Goal: Task Accomplishment & Management: Manage account settings

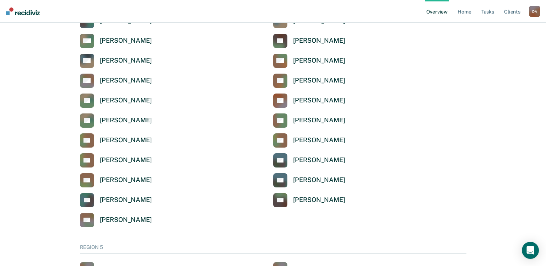
scroll to position [2248, 0]
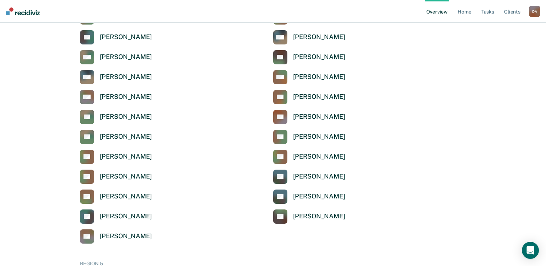
click at [534, 11] on div "D A" at bounding box center [534, 11] width 11 height 11
click at [490, 27] on link "Profile" at bounding box center [506, 29] width 57 height 6
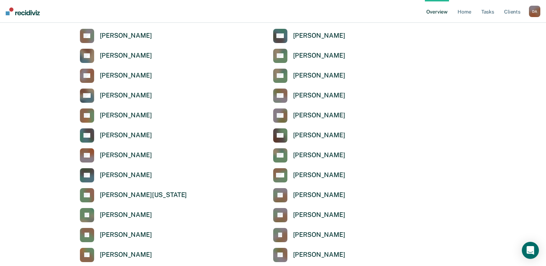
scroll to position [1892, 0]
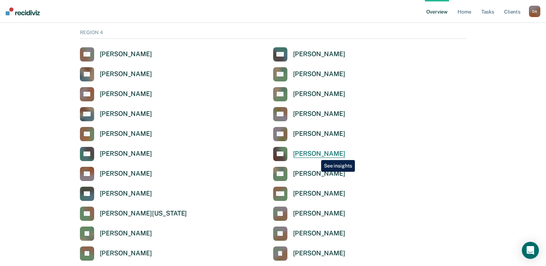
click at [316, 155] on div "[PERSON_NAME]" at bounding box center [319, 154] width 52 height 8
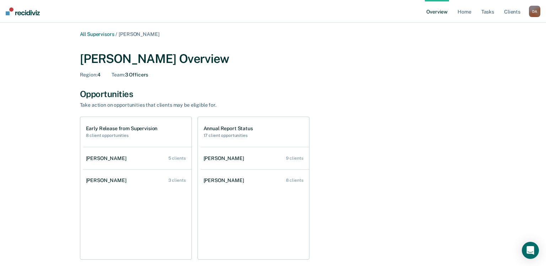
click at [405, 62] on div "[PERSON_NAME] Overview" at bounding box center [273, 59] width 387 height 15
click at [466, 10] on link "Home" at bounding box center [464, 11] width 16 height 23
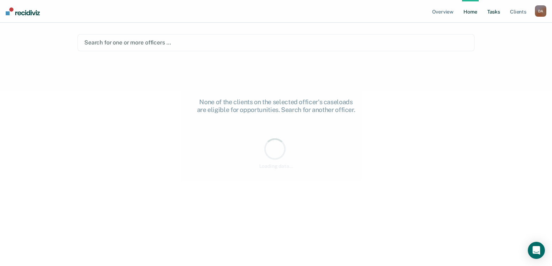
click at [488, 11] on link "Tasks" at bounding box center [493, 11] width 16 height 23
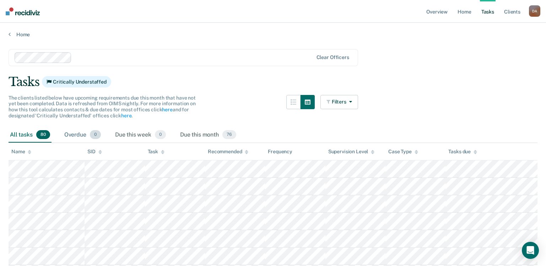
click at [76, 135] on div "Overdue 0" at bounding box center [82, 135] width 39 height 16
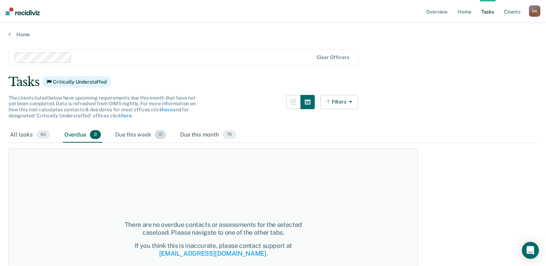
click at [146, 135] on div "Due this week 0" at bounding box center [141, 135] width 54 height 16
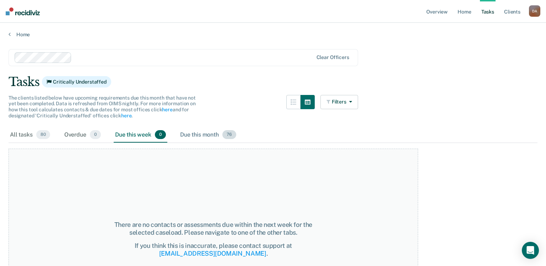
click at [220, 131] on div "Due this month 76" at bounding box center [208, 135] width 59 height 16
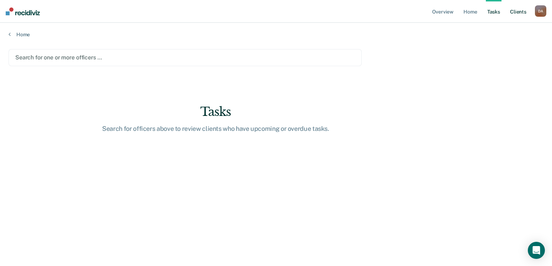
click at [515, 12] on link "Client s" at bounding box center [517, 11] width 19 height 23
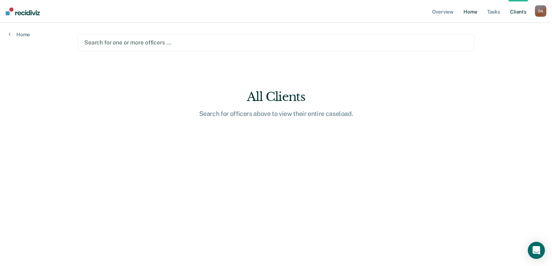
click at [477, 12] on link "Home" at bounding box center [470, 11] width 16 height 23
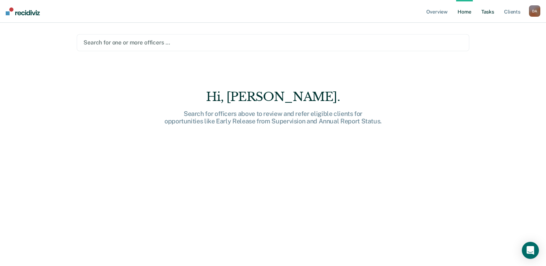
click at [489, 12] on link "Tasks" at bounding box center [488, 11] width 16 height 23
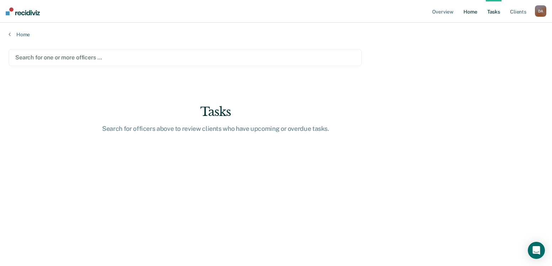
click at [472, 12] on link "Home" at bounding box center [470, 11] width 16 height 23
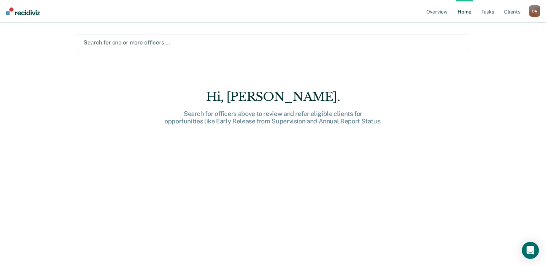
click at [533, 10] on div "D A" at bounding box center [534, 10] width 11 height 11
click at [409, 91] on div "Hi, [PERSON_NAME]. Search for officers above to review and refer eligible clien…" at bounding box center [273, 183] width 393 height 186
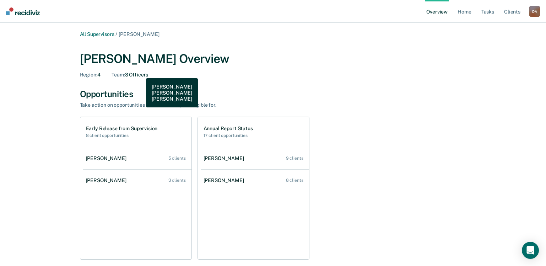
click at [141, 73] on div "Team : 3 Officers" at bounding box center [130, 75] width 37 height 6
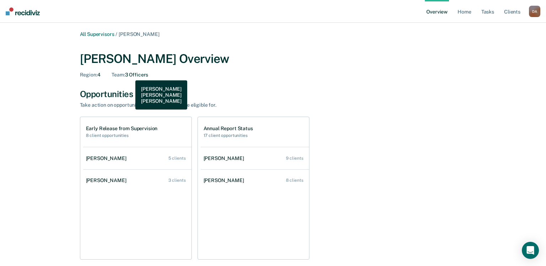
click at [130, 75] on div "Team : 3 Officers" at bounding box center [130, 75] width 37 height 6
click at [124, 75] on span "Team :" at bounding box center [118, 75] width 13 height 6
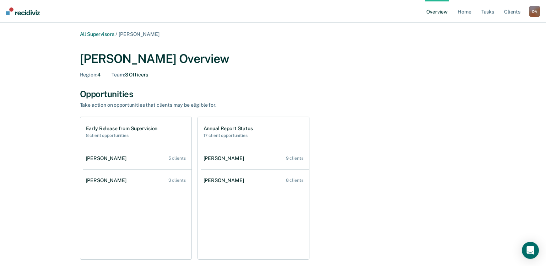
click at [441, 15] on link "Overview" at bounding box center [437, 11] width 24 height 23
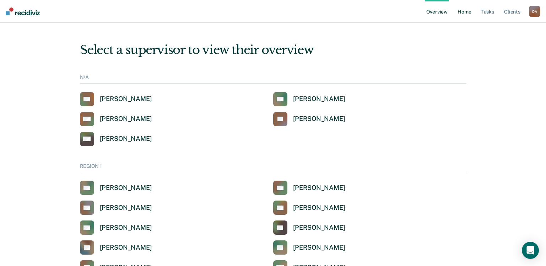
click at [466, 11] on link "Home" at bounding box center [464, 11] width 16 height 23
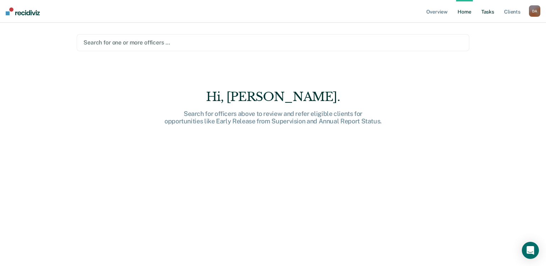
click at [490, 13] on link "Tasks" at bounding box center [488, 11] width 16 height 23
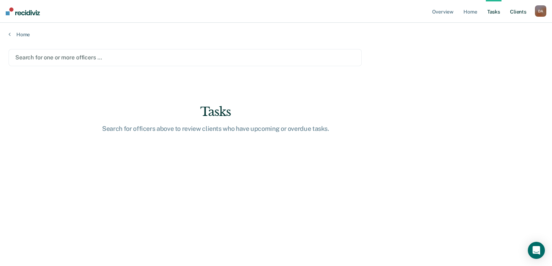
click at [510, 12] on link "Client s" at bounding box center [517, 11] width 19 height 23
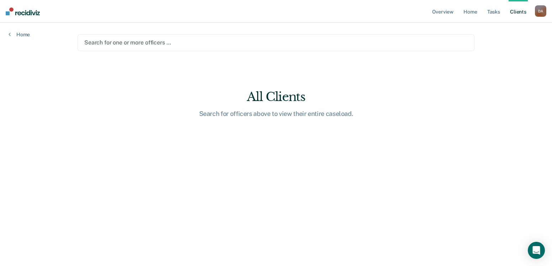
click at [122, 45] on div at bounding box center [275, 42] width 383 height 8
click at [150, 41] on div at bounding box center [275, 42] width 383 height 8
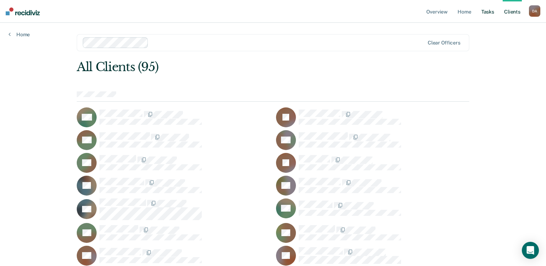
click at [492, 10] on link "Tasks" at bounding box center [488, 11] width 16 height 23
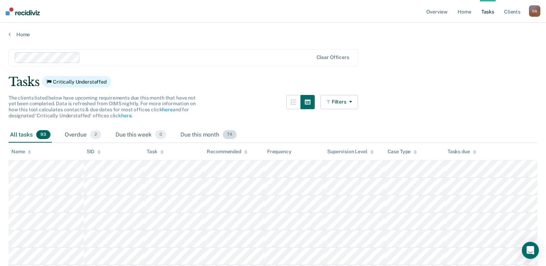
click at [195, 136] on div "Due this month 74" at bounding box center [208, 135] width 59 height 16
click at [74, 135] on div "Overdue 2" at bounding box center [82, 135] width 39 height 16
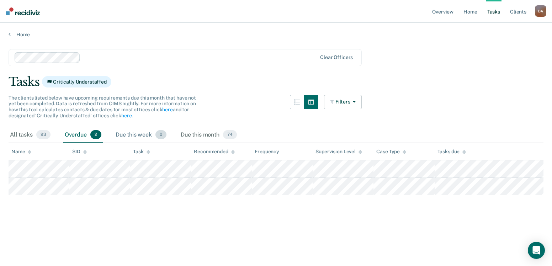
click at [140, 136] on div "Due this week 0" at bounding box center [141, 135] width 54 height 16
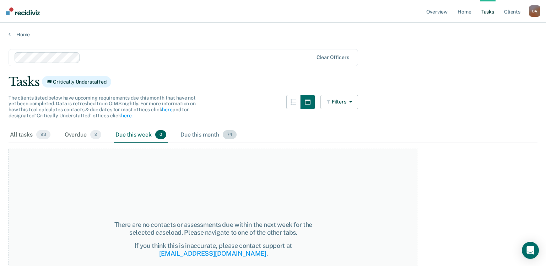
click at [200, 136] on div "Due this month 74" at bounding box center [208, 135] width 59 height 16
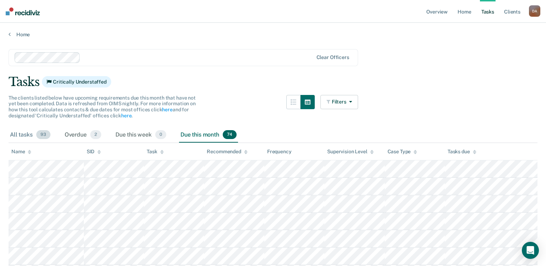
click at [15, 133] on div "All tasks 93" at bounding box center [30, 135] width 43 height 16
click at [198, 136] on div "Due this month 74" at bounding box center [208, 135] width 59 height 16
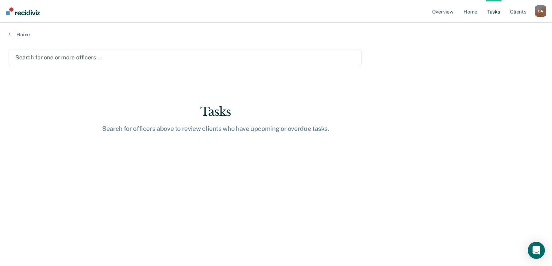
click at [58, 58] on div at bounding box center [184, 57] width 339 height 8
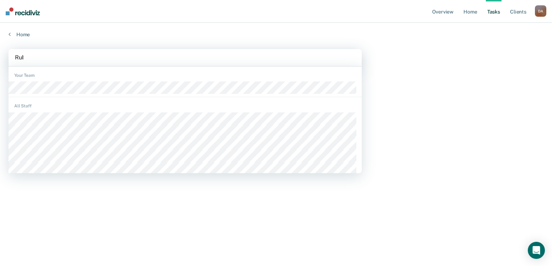
type input "Ruby"
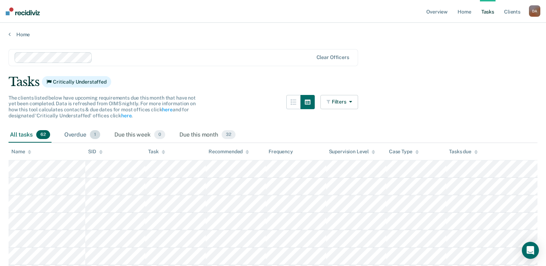
click at [74, 135] on div "Overdue 1" at bounding box center [82, 135] width 39 height 16
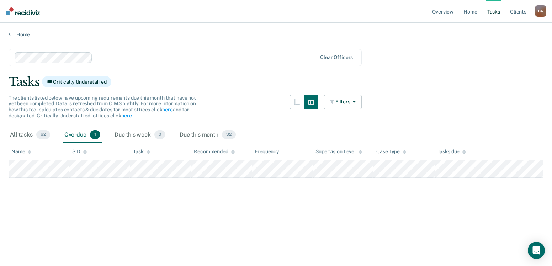
drag, startPoint x: 146, startPoint y: 198, endPoint x: 267, endPoint y: 219, distance: 123.5
click at [267, 219] on main "Clear officers Tasks Critically Understaffed The clients listed below have upco…" at bounding box center [276, 151] width 552 height 226
drag, startPoint x: 249, startPoint y: 236, endPoint x: 214, endPoint y: 226, distance: 36.8
click at [214, 226] on main "Clear officers Tasks Critically Understaffed The clients listed below have upco…" at bounding box center [276, 151] width 552 height 226
click at [193, 133] on div "Due this month 32" at bounding box center [207, 135] width 59 height 16
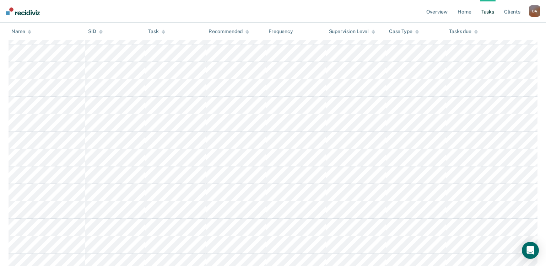
scroll to position [484, 0]
